Goal: Check status: Check status

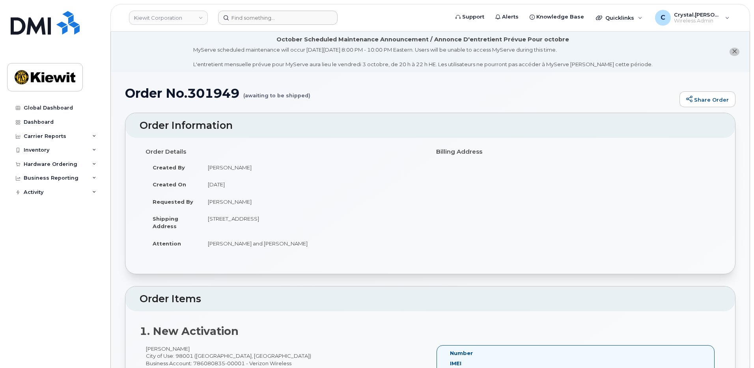
click at [260, 10] on header "Kiewit Corporation Support Alerts Knowledge Base Quicklinks Suspend / Cancel De…" at bounding box center [429, 18] width 639 height 28
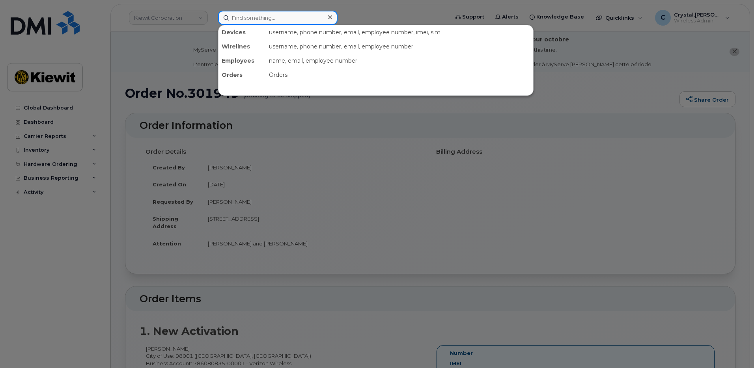
click at [265, 20] on input at bounding box center [277, 18] width 119 height 14
paste input "302148"
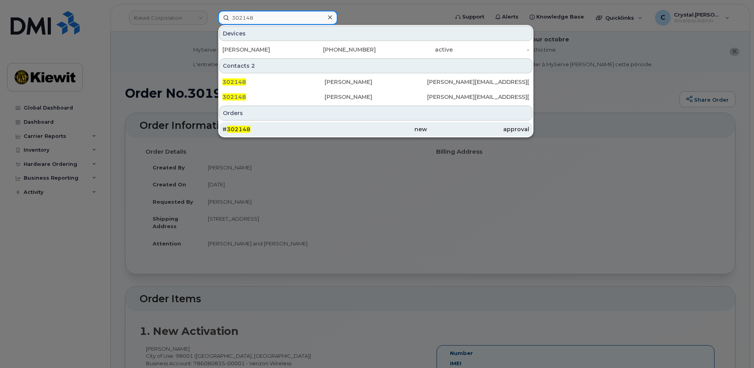
type input "302148"
click at [274, 127] on div "# 302148" at bounding box center [273, 129] width 102 height 8
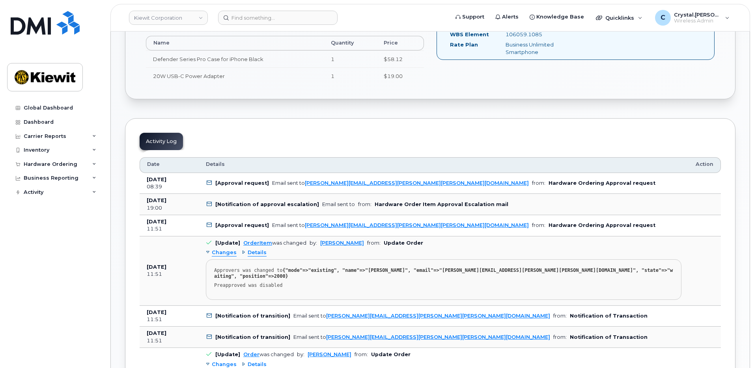
scroll to position [434, 0]
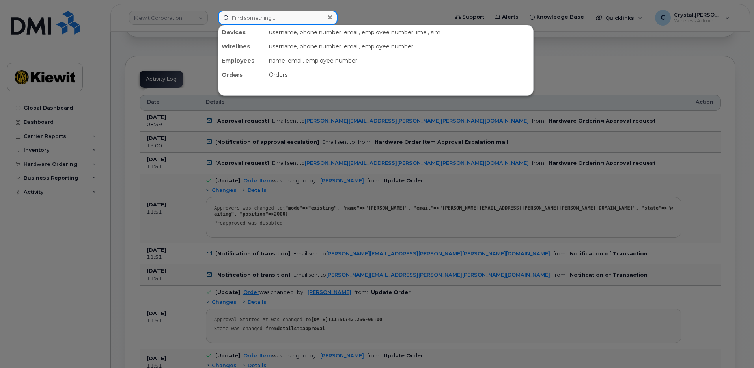
click at [262, 20] on input at bounding box center [277, 18] width 119 height 14
paste input "302169"
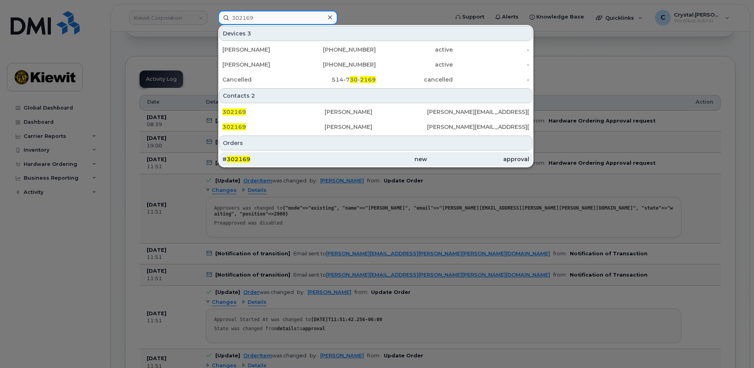
type input "302169"
click at [283, 162] on div "# 302169" at bounding box center [273, 159] width 102 height 8
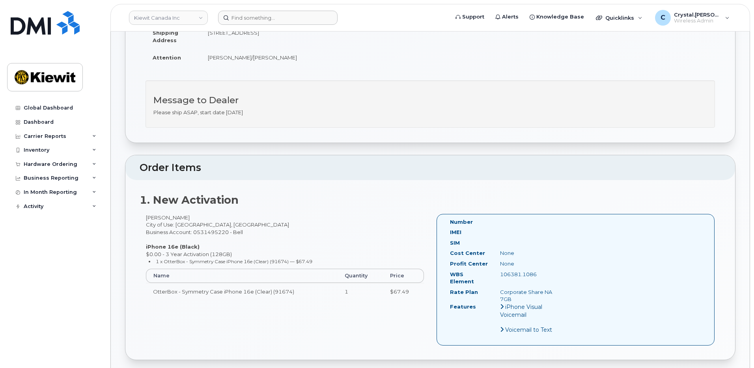
scroll to position [79, 0]
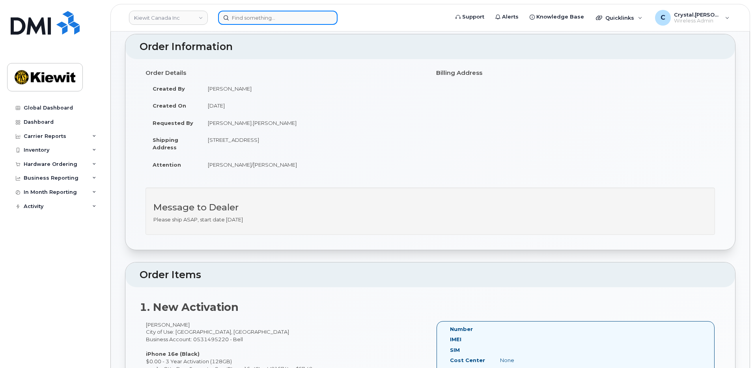
click at [310, 17] on input at bounding box center [277, 18] width 119 height 14
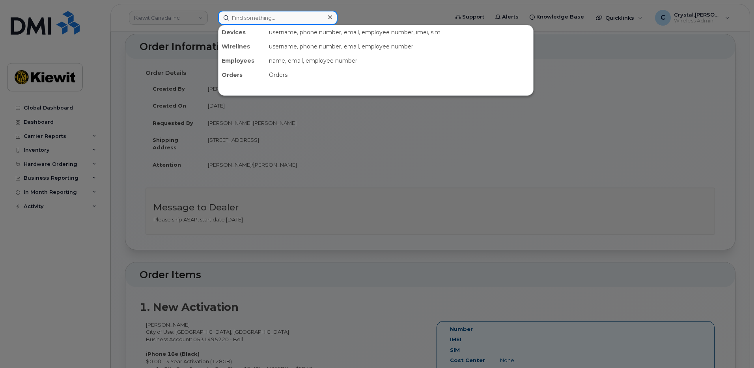
paste input "302179"
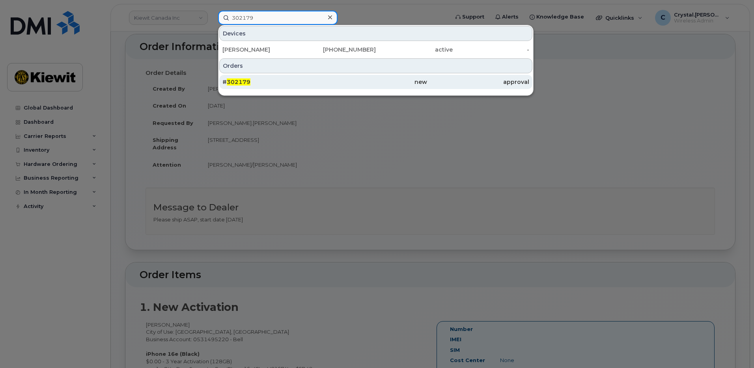
type input "302179"
click at [272, 84] on div "# 302179" at bounding box center [273, 82] width 102 height 8
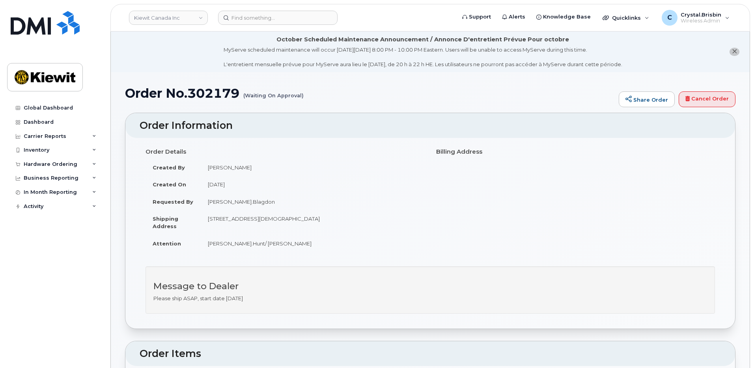
click at [151, 64] on li "October Scheduled Maintenance Announcement / Annonce D'entretient Prévue Pour o…" at bounding box center [430, 52] width 639 height 41
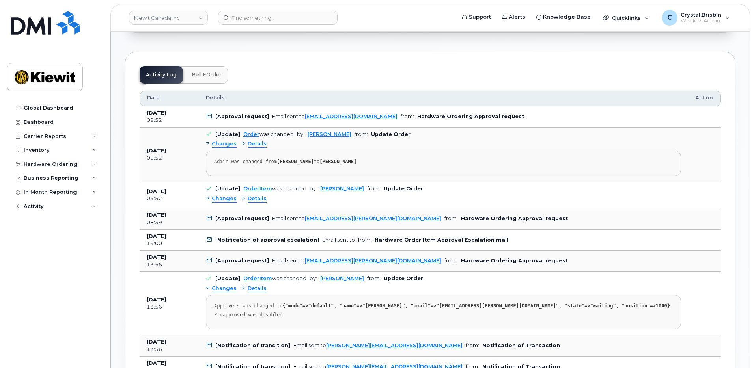
scroll to position [512, 0]
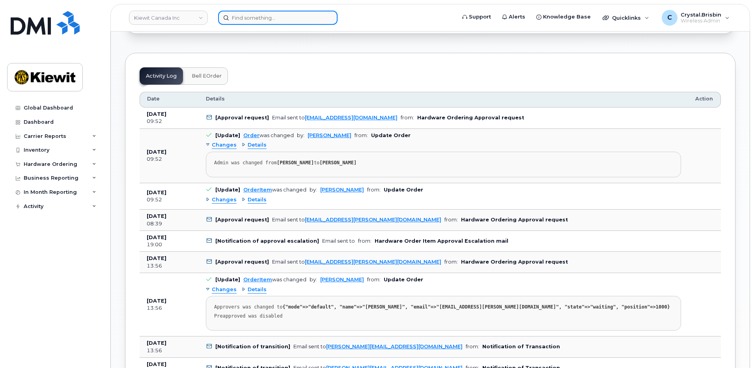
click at [278, 18] on input at bounding box center [277, 18] width 119 height 14
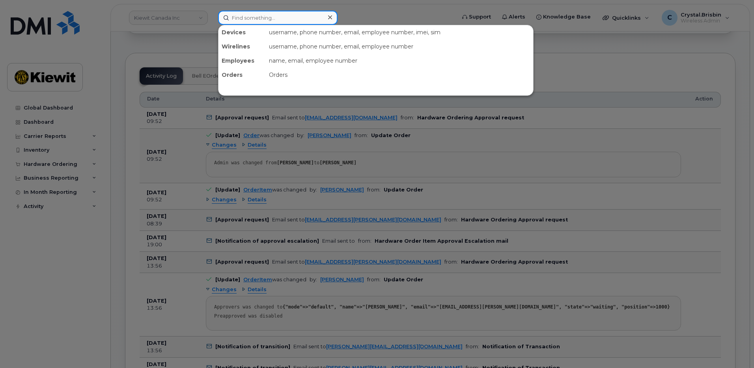
paste input "301921"
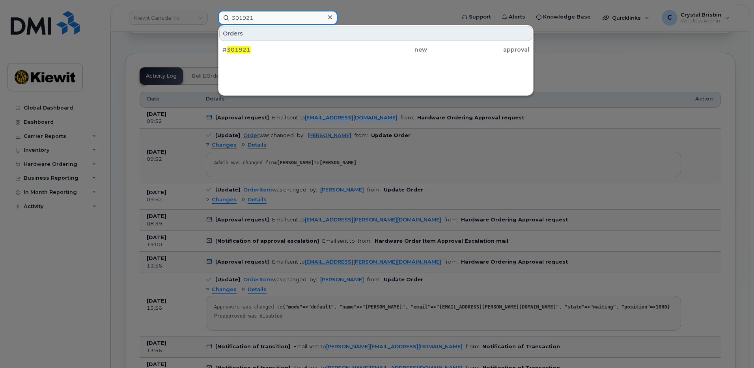
type input "301921"
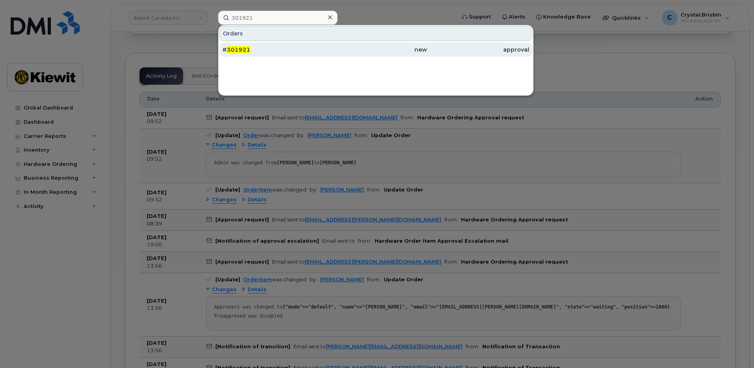
click at [261, 52] on div "# 301921" at bounding box center [273, 50] width 102 height 8
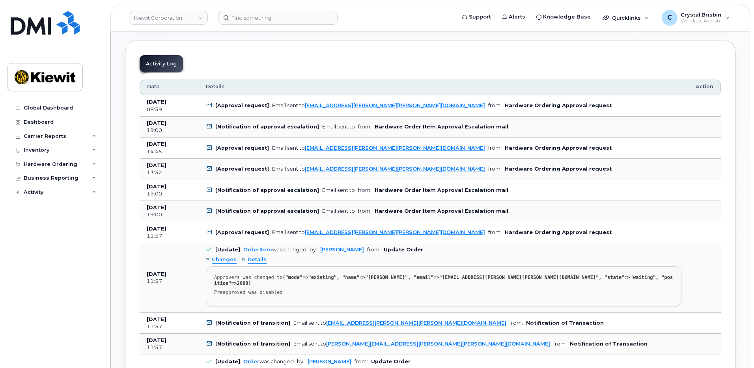
scroll to position [434, 0]
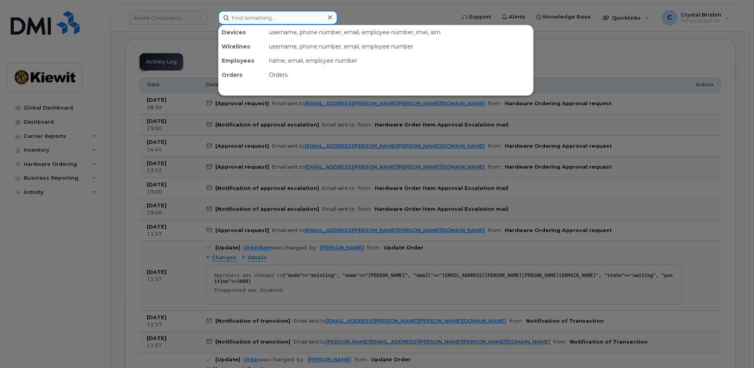
click at [300, 16] on input at bounding box center [277, 18] width 119 height 14
paste input "302184"
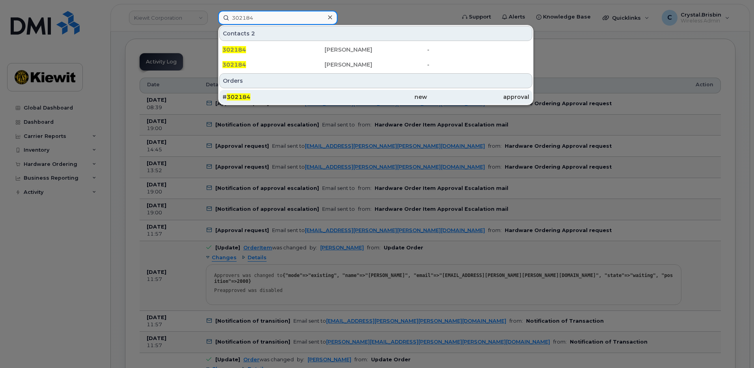
type input "302184"
click at [244, 96] on span "302184" at bounding box center [239, 96] width 24 height 7
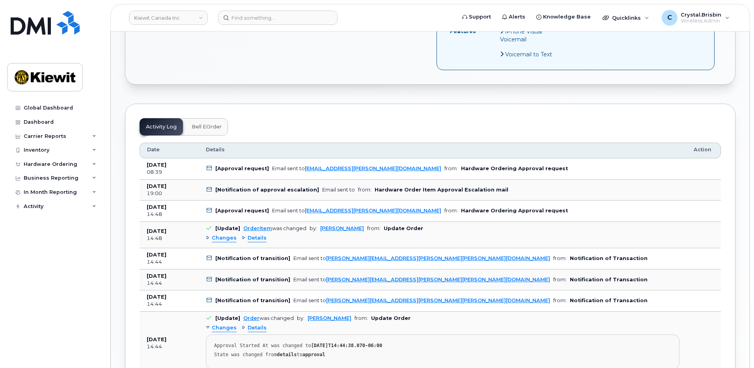
scroll to position [473, 0]
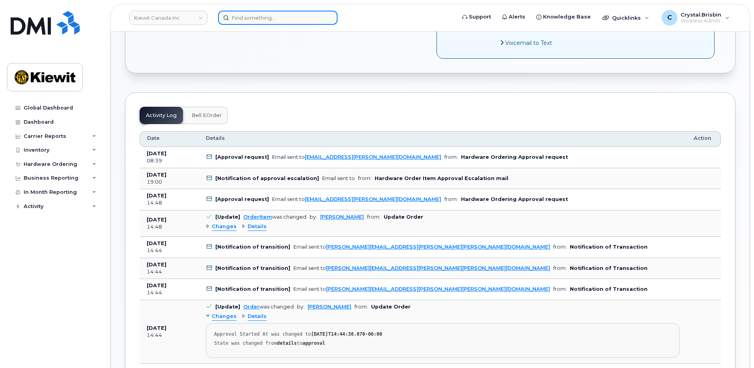
click at [257, 19] on input at bounding box center [277, 18] width 119 height 14
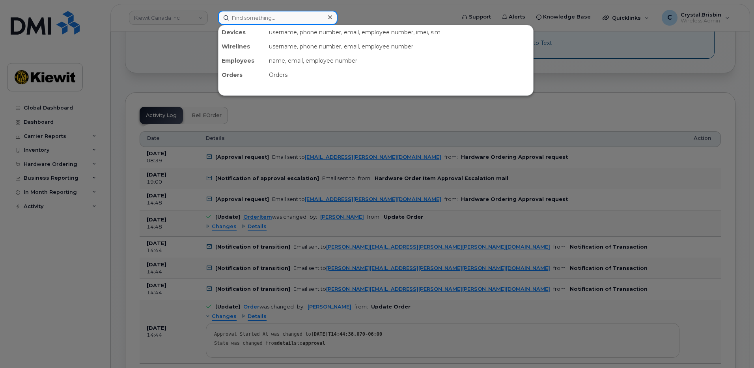
paste input "302185"
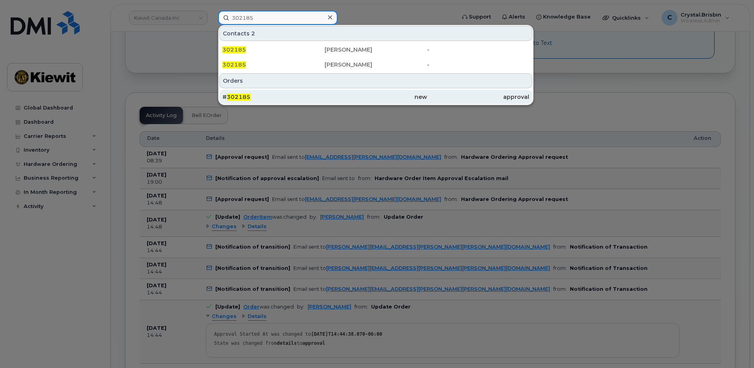
type input "302185"
click at [242, 97] on span "302185" at bounding box center [239, 96] width 24 height 7
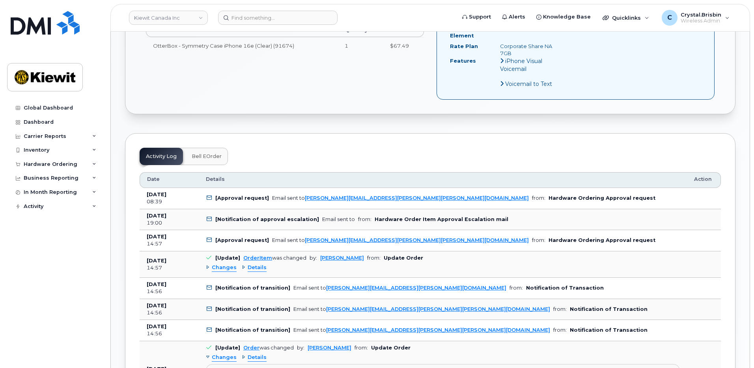
scroll to position [434, 0]
